Goal: Information Seeking & Learning: Find specific fact

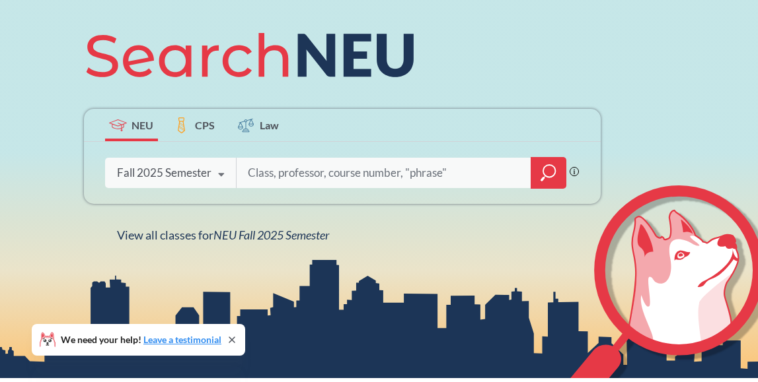
scroll to position [160, 0]
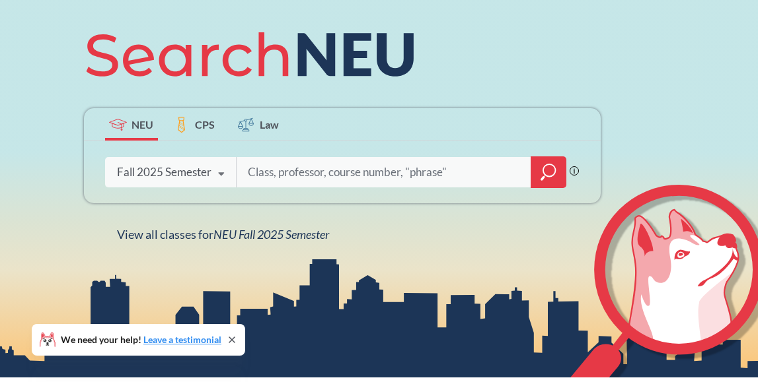
click at [190, 128] on label "CPS" at bounding box center [194, 124] width 53 height 32
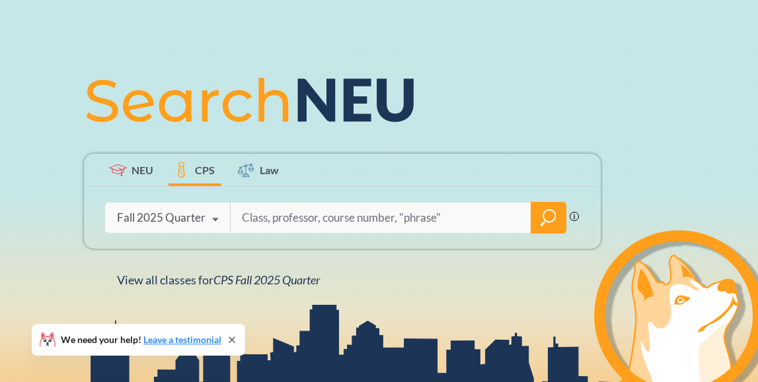
scroll to position [198, 0]
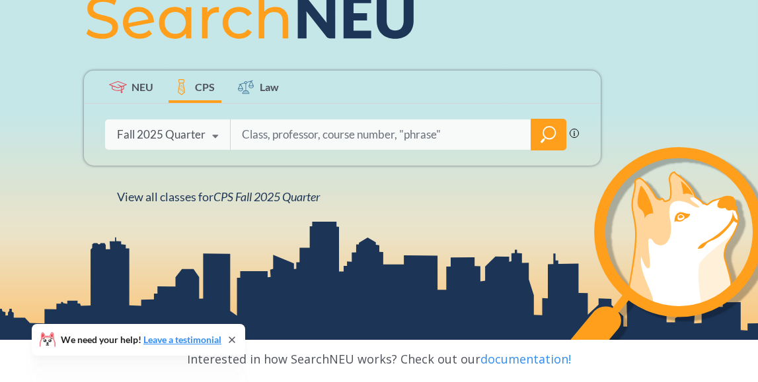
click at [329, 145] on input "search" at bounding box center [380, 135] width 281 height 28
type input "[PERSON_NAME]"
click at [207, 138] on icon at bounding box center [215, 136] width 25 height 37
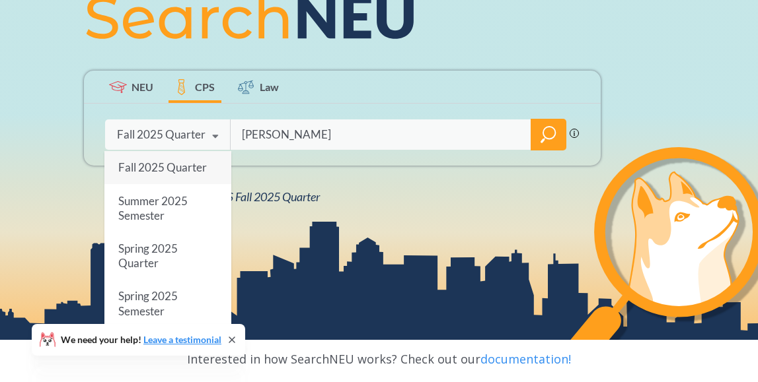
scroll to position [0, 0]
click at [176, 169] on span "Fall 2025 Quarter" at bounding box center [162, 168] width 89 height 14
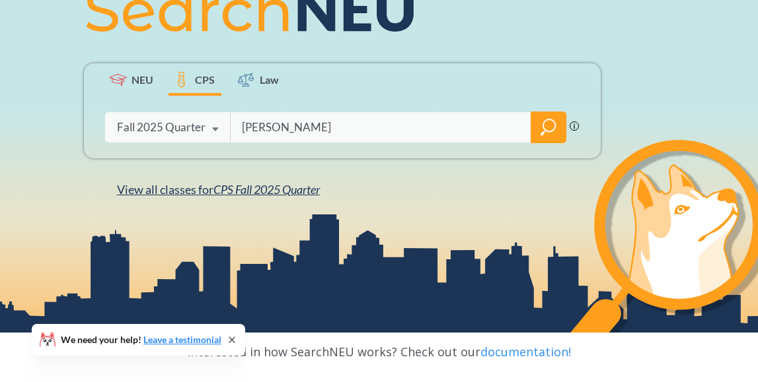
scroll to position [229, 0]
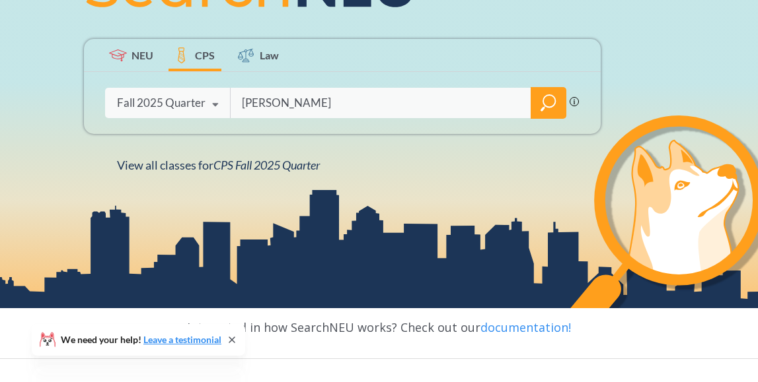
click at [543, 99] on icon "magnifying glass" at bounding box center [549, 101] width 12 height 12
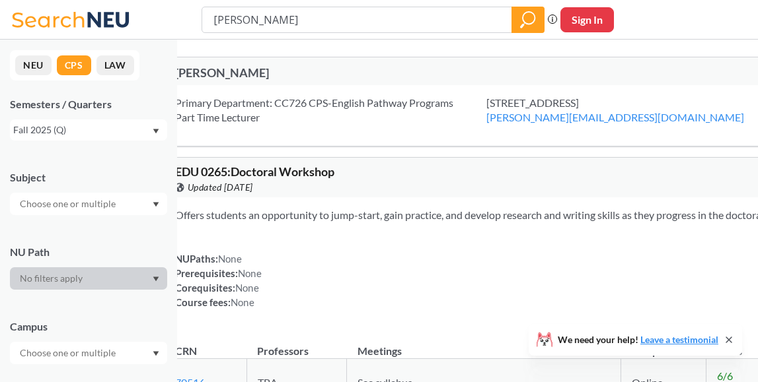
click at [252, 74] on div "[PERSON_NAME]" at bounding box center [365, 72] width 381 height 15
click at [355, 104] on div "Primary Department: CC726 CPS-English Pathway Programs Part Time Lecturer" at bounding box center [330, 110] width 311 height 29
click at [49, 65] on button "NEU" at bounding box center [33, 65] width 36 height 20
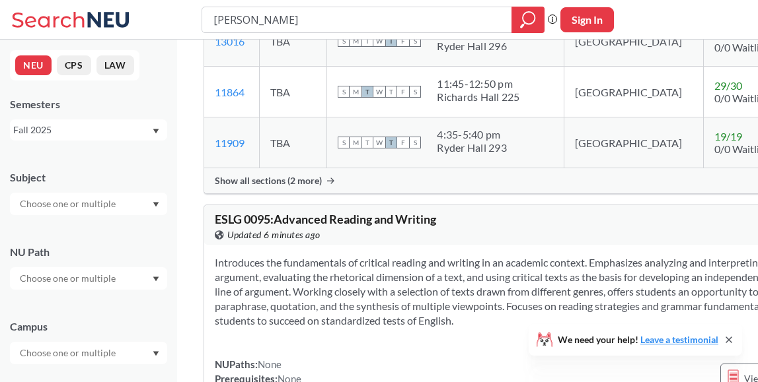
scroll to position [885, 0]
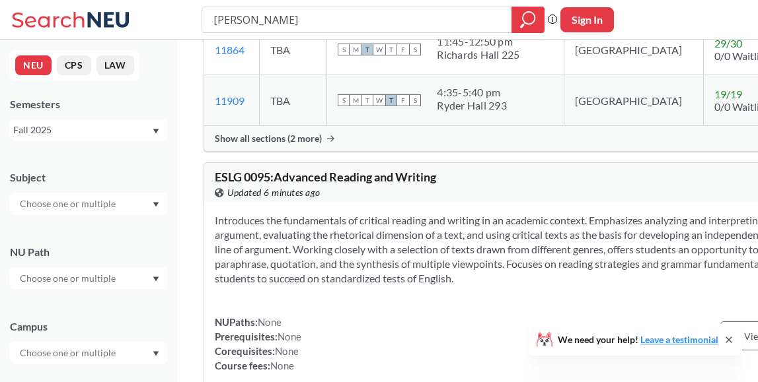
click at [284, 145] on span "Show all sections (2 more)" at bounding box center [268, 139] width 107 height 12
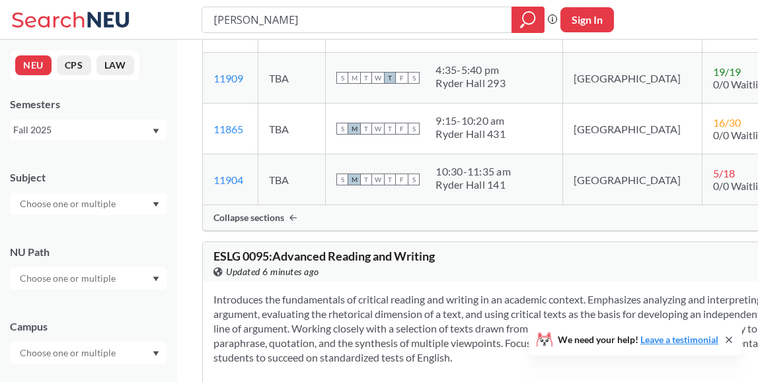
scroll to position [910, 1]
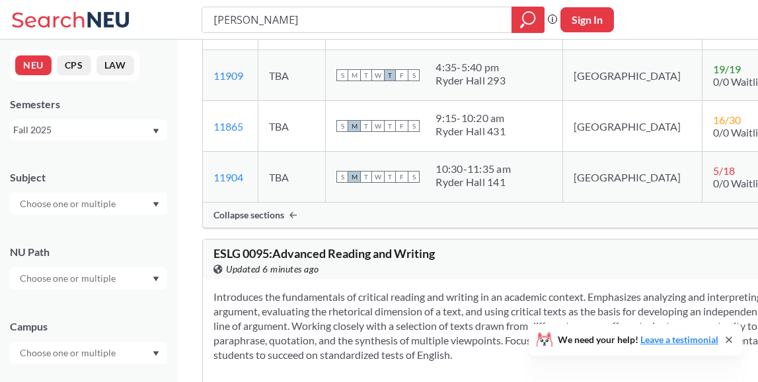
click at [729, 338] on icon at bounding box center [728, 340] width 11 height 11
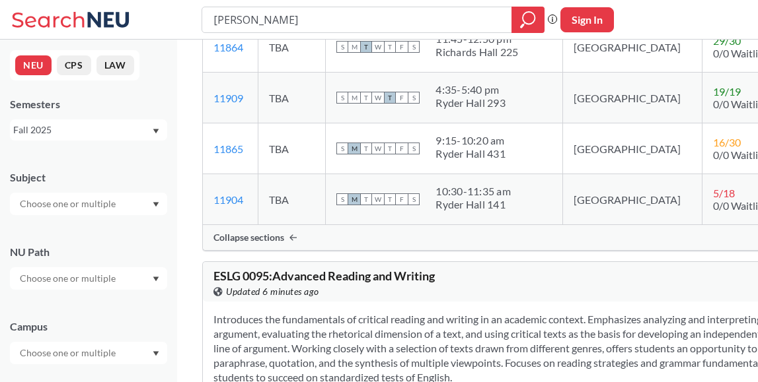
scroll to position [897, 1]
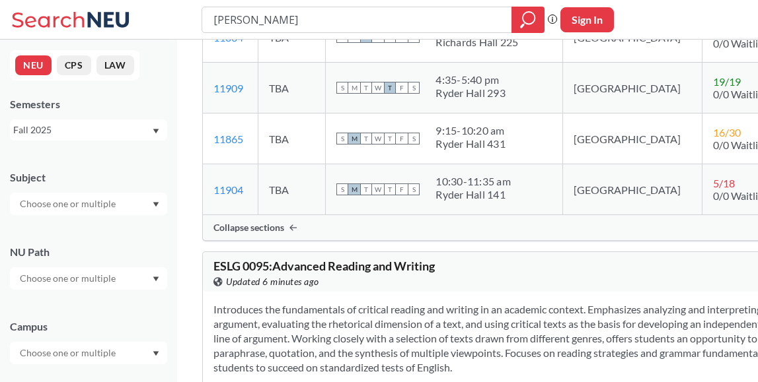
drag, startPoint x: 426, startPoint y: 240, endPoint x: 501, endPoint y: 245, distance: 74.8
click at [501, 153] on div "S M T W T F S 9:15 - 10:20 am Ryder Hall 431" at bounding box center [443, 138] width 215 height 29
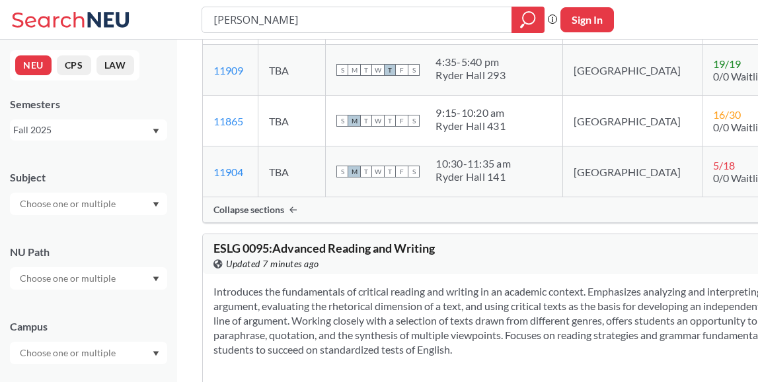
scroll to position [917, 1]
